Goal: Task Accomplishment & Management: Manage account settings

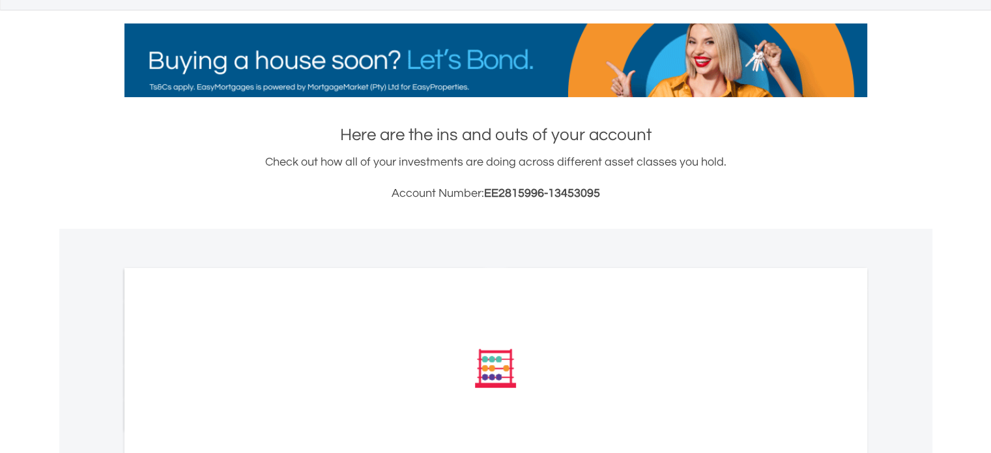
scroll to position [456, 0]
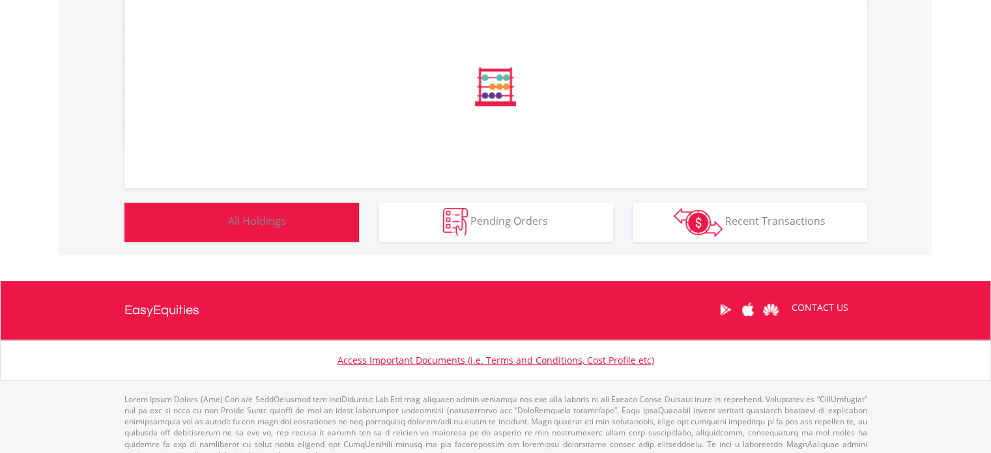
click at [277, 218] on span "All Holdings" at bounding box center [257, 221] width 58 height 14
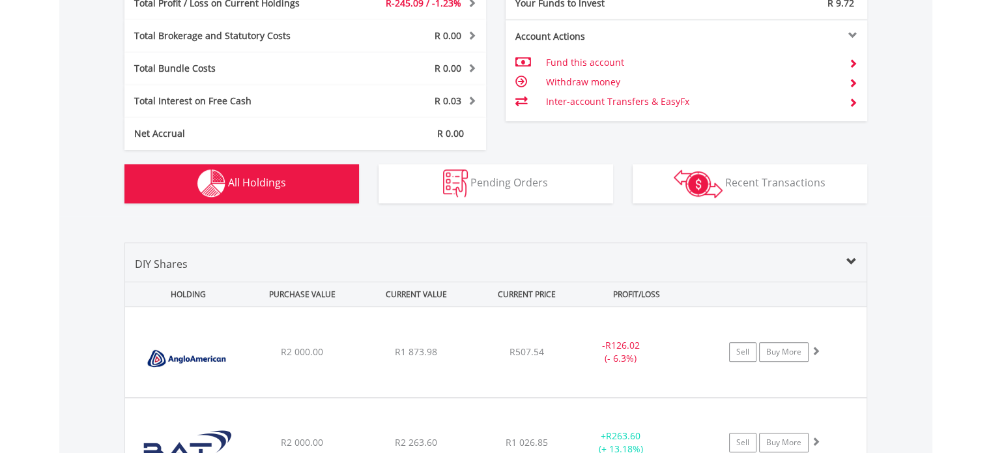
scroll to position [913, 0]
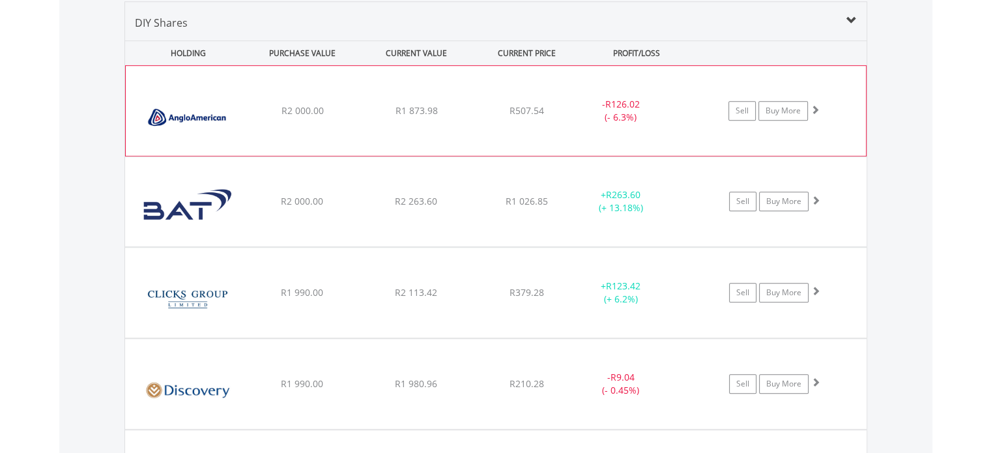
click at [497, 117] on div "﻿ Anglo American PLC R2 000.00 R1 873.98 R507.54 - R126.02 (- 6.3%) Sell Buy Mo…" at bounding box center [496, 111] width 741 height 90
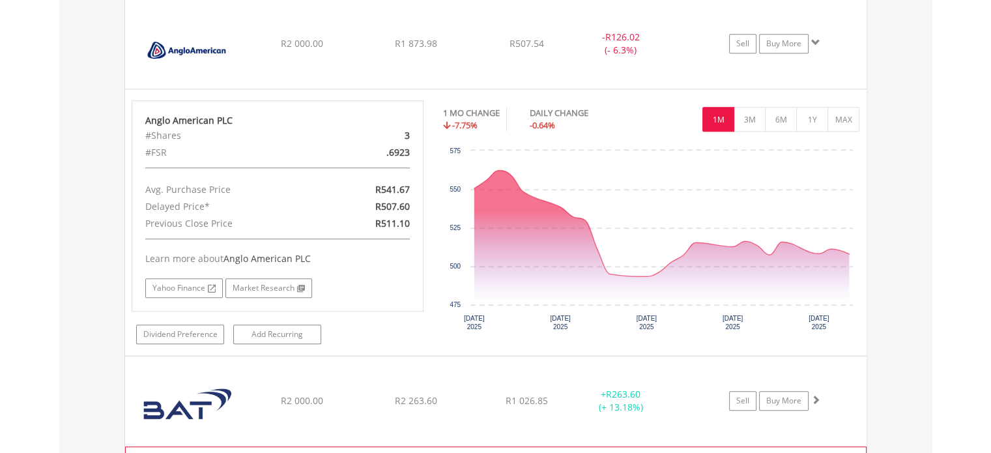
scroll to position [978, 0]
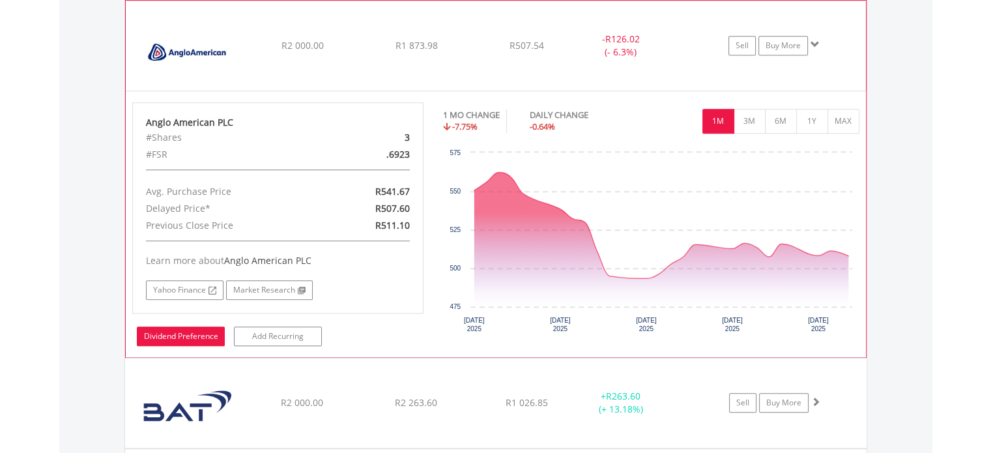
click at [214, 329] on link "Dividend Preference" at bounding box center [181, 337] width 88 height 20
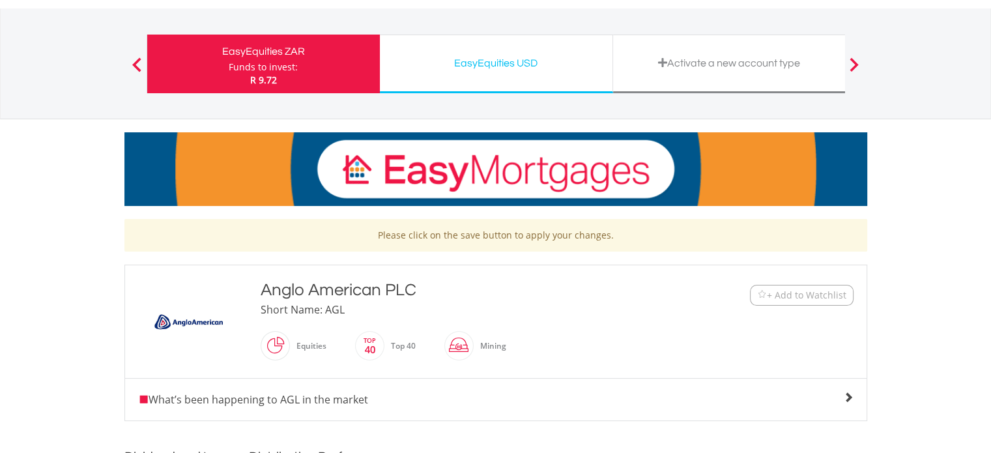
scroll to position [65, 0]
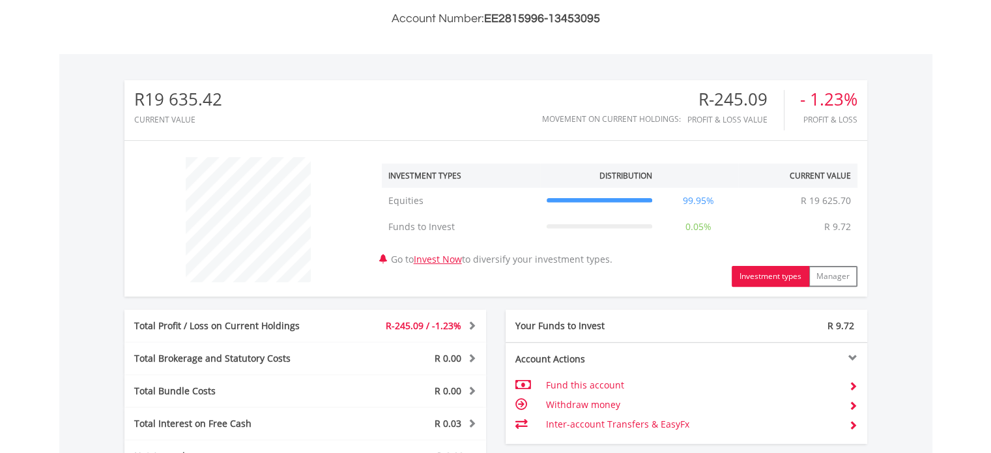
scroll to position [387, 0]
